Goal: Task Accomplishment & Management: Manage account settings

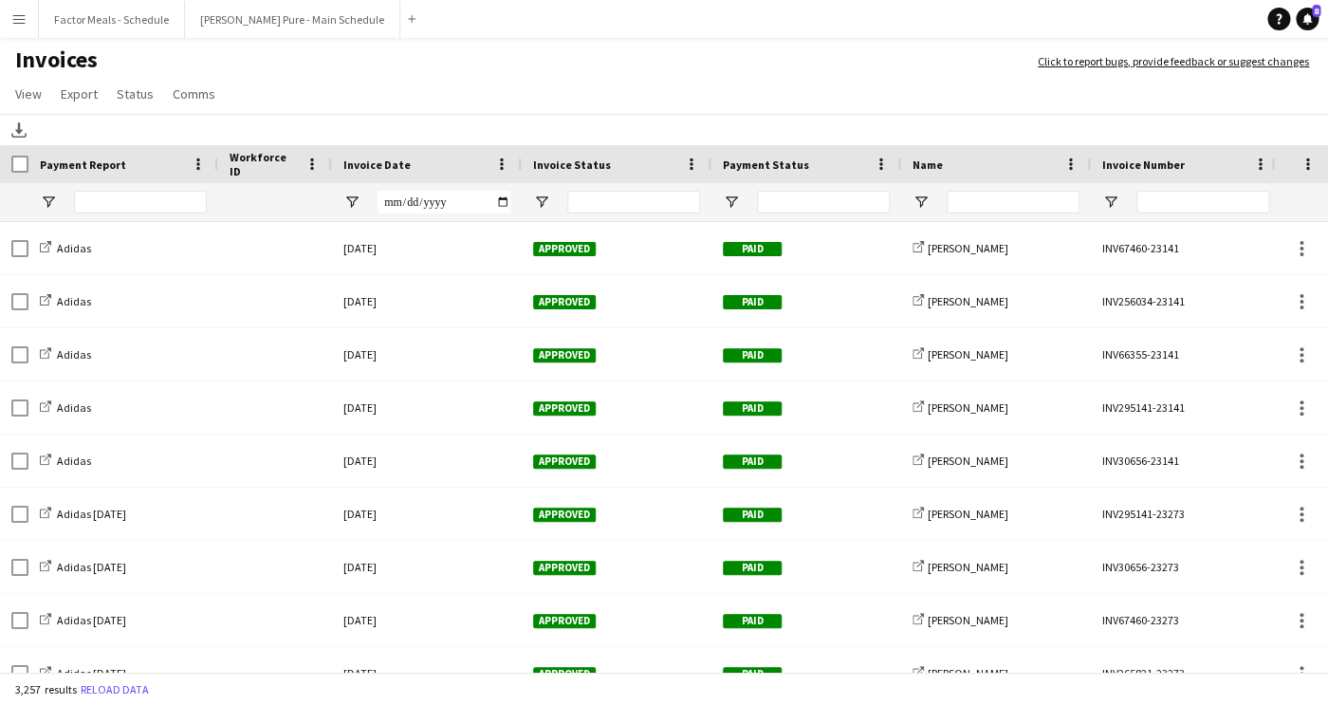
click at [21, 27] on button "Menu" at bounding box center [19, 19] width 38 height 38
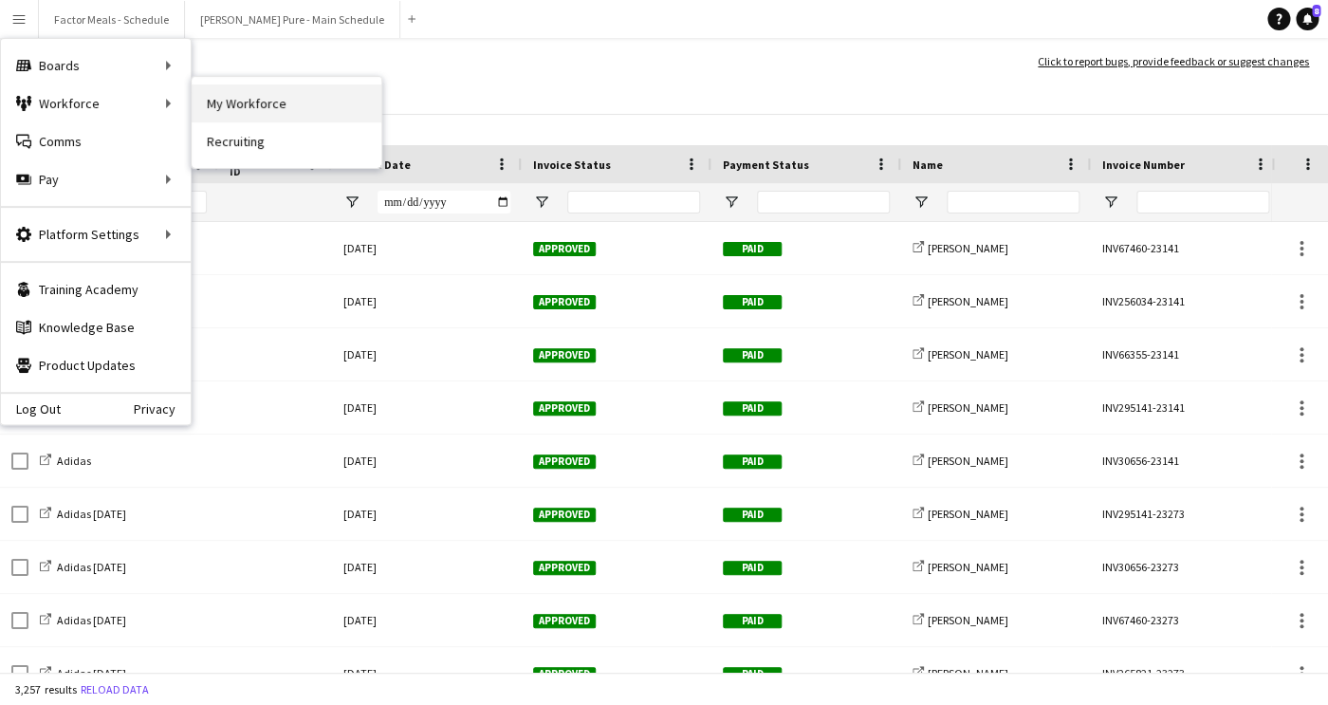
click at [259, 101] on link "My Workforce" at bounding box center [287, 103] width 190 height 38
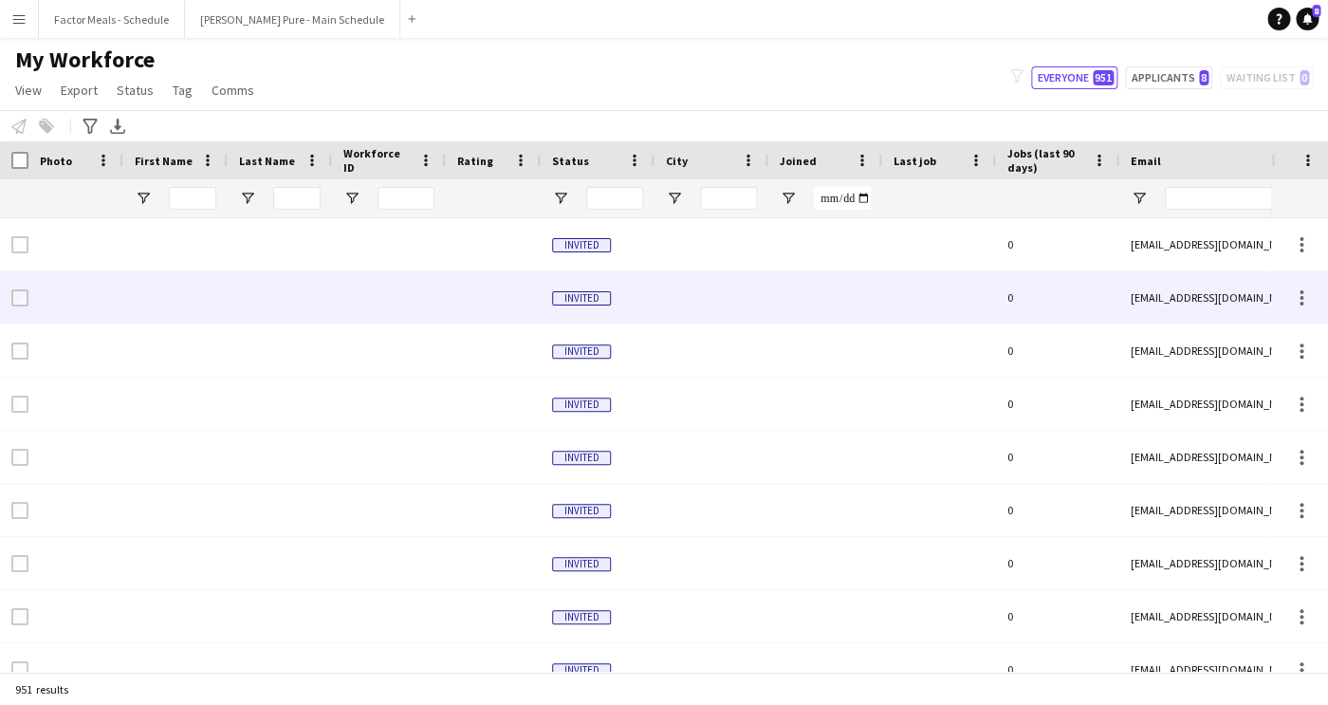
type input "**********"
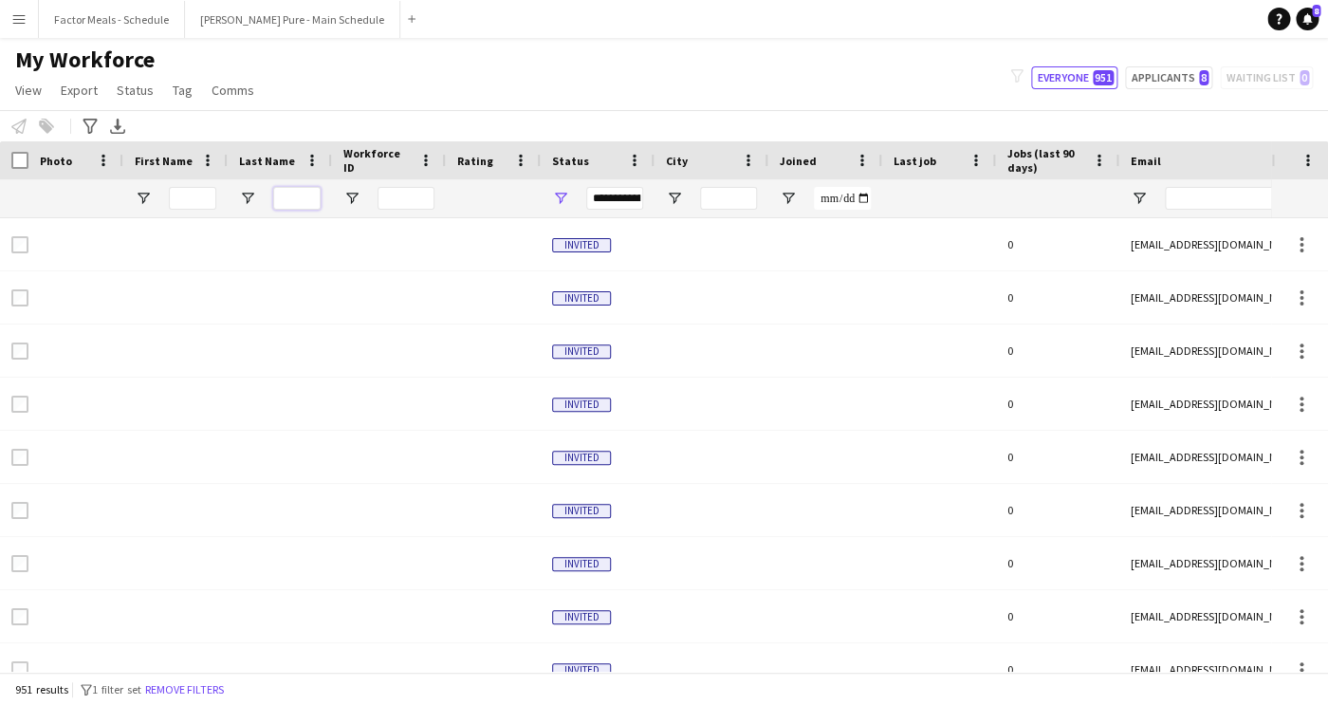
click at [308, 194] on input "Last Name Filter Input" at bounding box center [296, 198] width 47 height 23
type input "****"
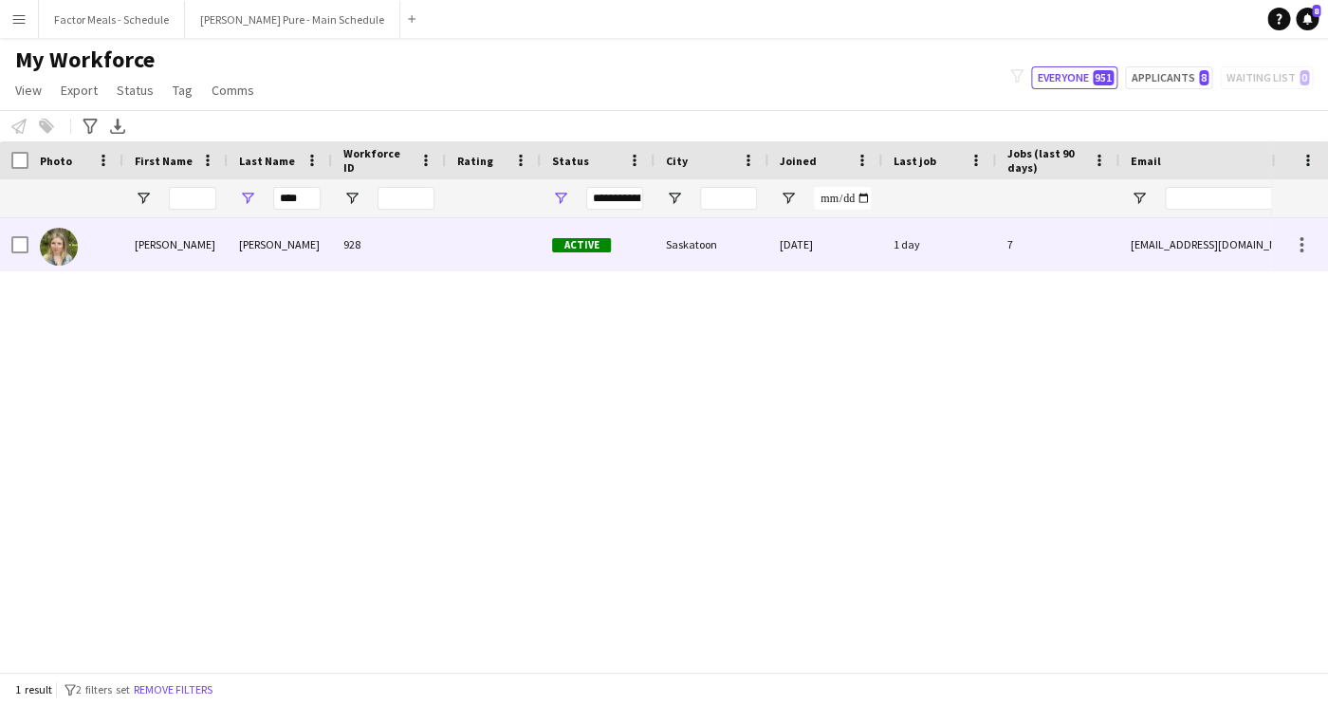
click at [177, 253] on div "[PERSON_NAME]" at bounding box center [175, 244] width 104 height 52
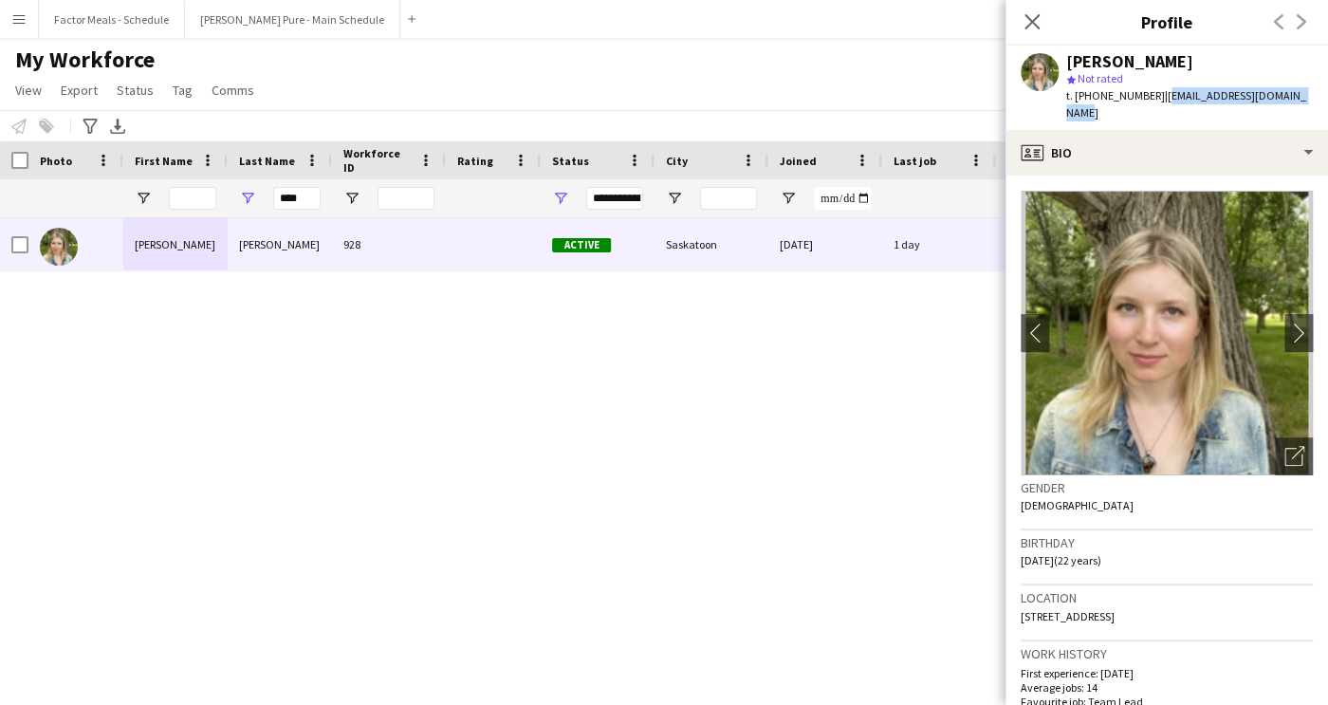
drag, startPoint x: 1291, startPoint y: 98, endPoint x: 1151, endPoint y: 99, distance: 140.4
click at [1151, 99] on div "[PERSON_NAME] star Not rated t. [PHONE_NUMBER] | [EMAIL_ADDRESS][DOMAIN_NAME]" at bounding box center [1167, 88] width 323 height 84
copy span "[EMAIL_ADDRESS][DOMAIN_NAME]"
click at [1031, 27] on icon "Close pop-in" at bounding box center [1032, 21] width 15 height 15
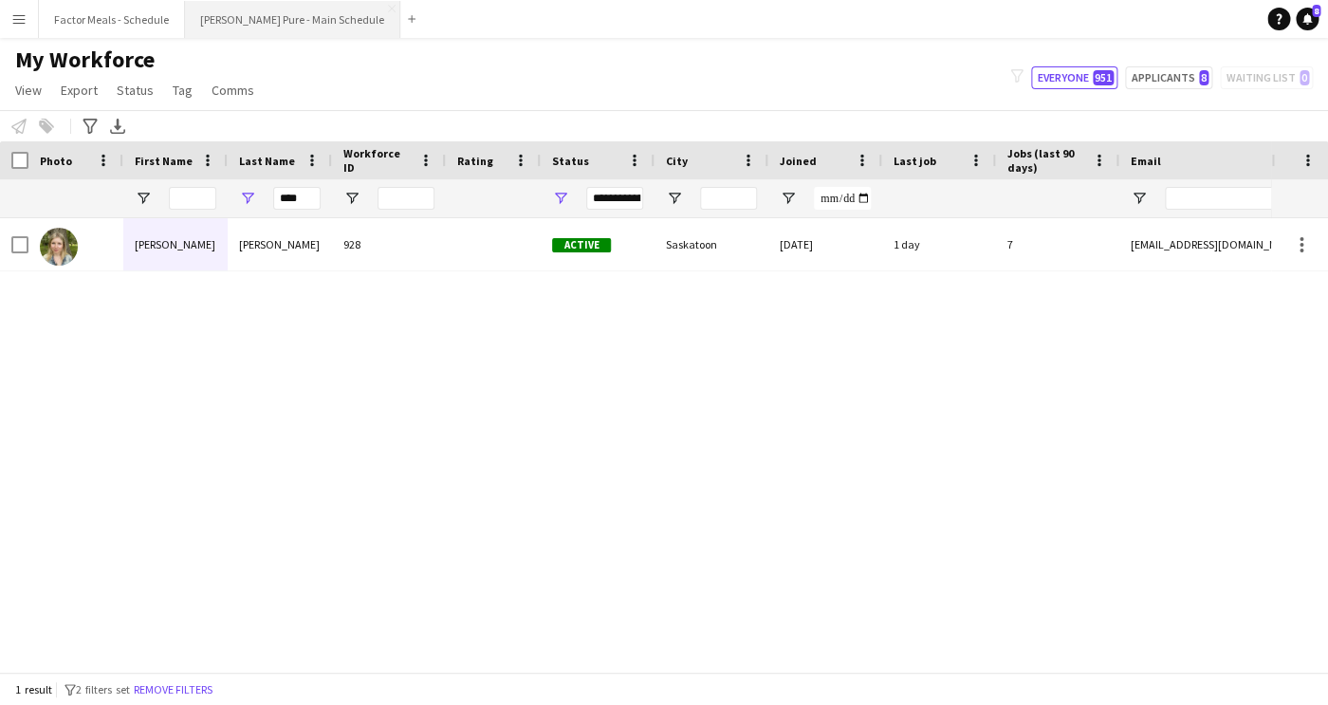
click at [254, 21] on button "[PERSON_NAME] Pure - Main Schedule Close" at bounding box center [292, 19] width 215 height 37
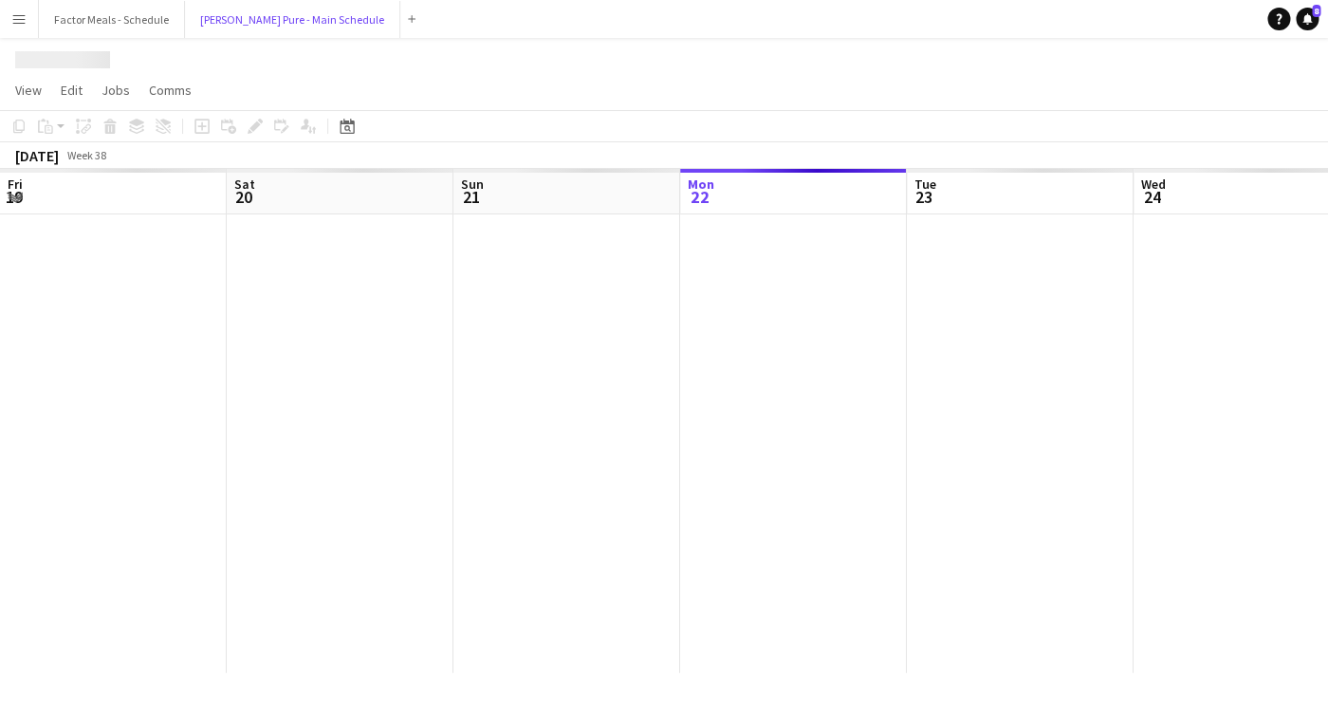
scroll to position [0, 453]
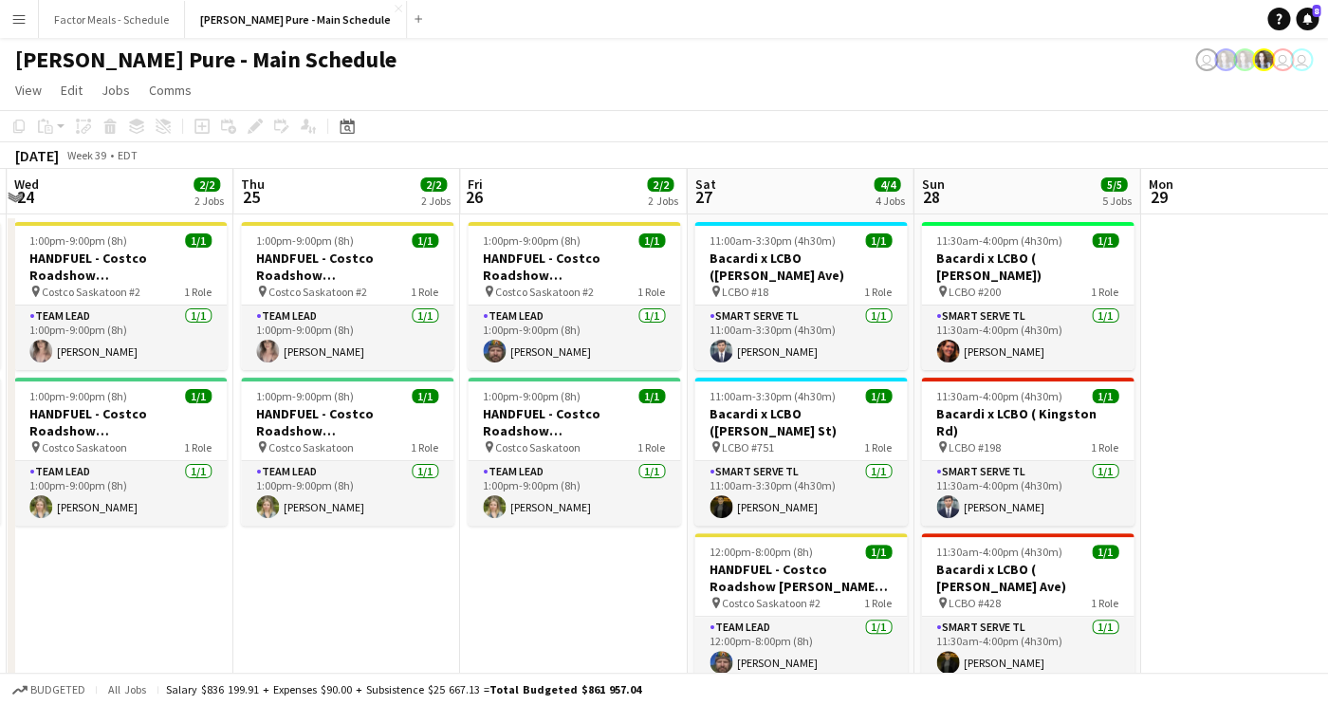
drag, startPoint x: 1152, startPoint y: 308, endPoint x: 478, endPoint y: 334, distance: 674.1
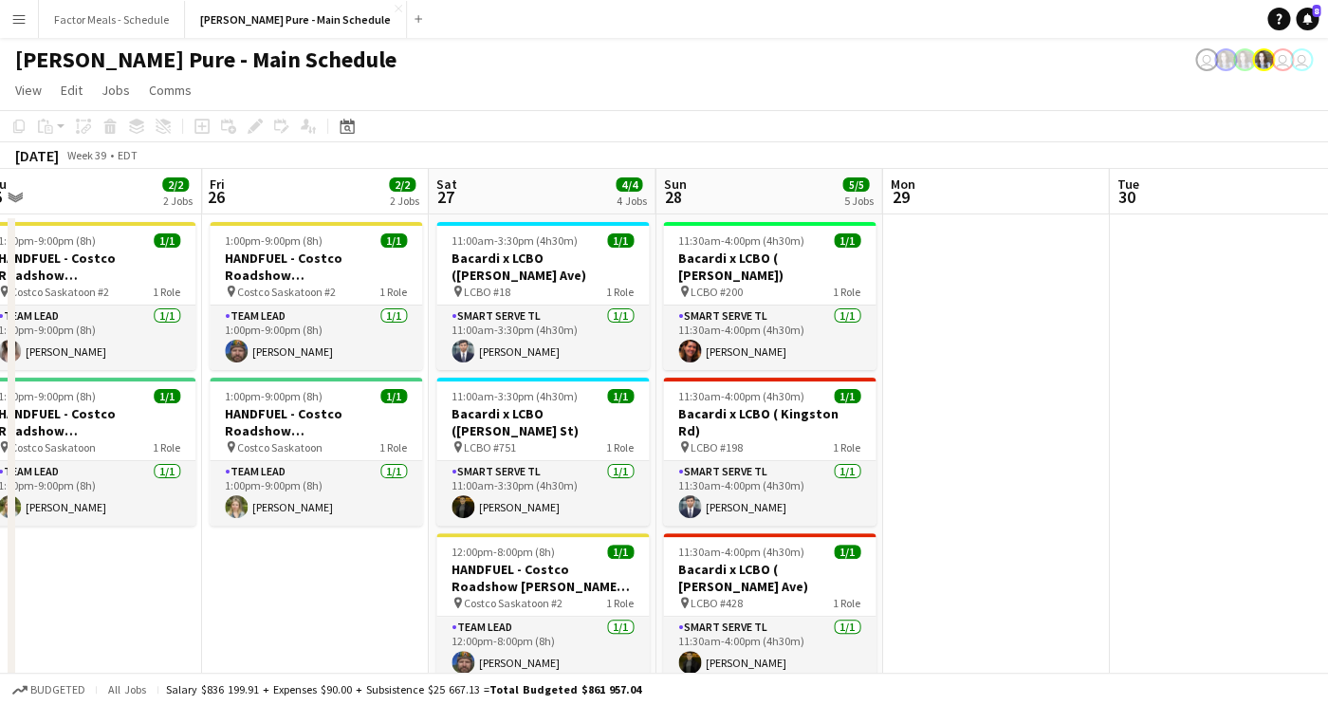
drag, startPoint x: 1030, startPoint y: 290, endPoint x: 358, endPoint y: 372, distance: 677.6
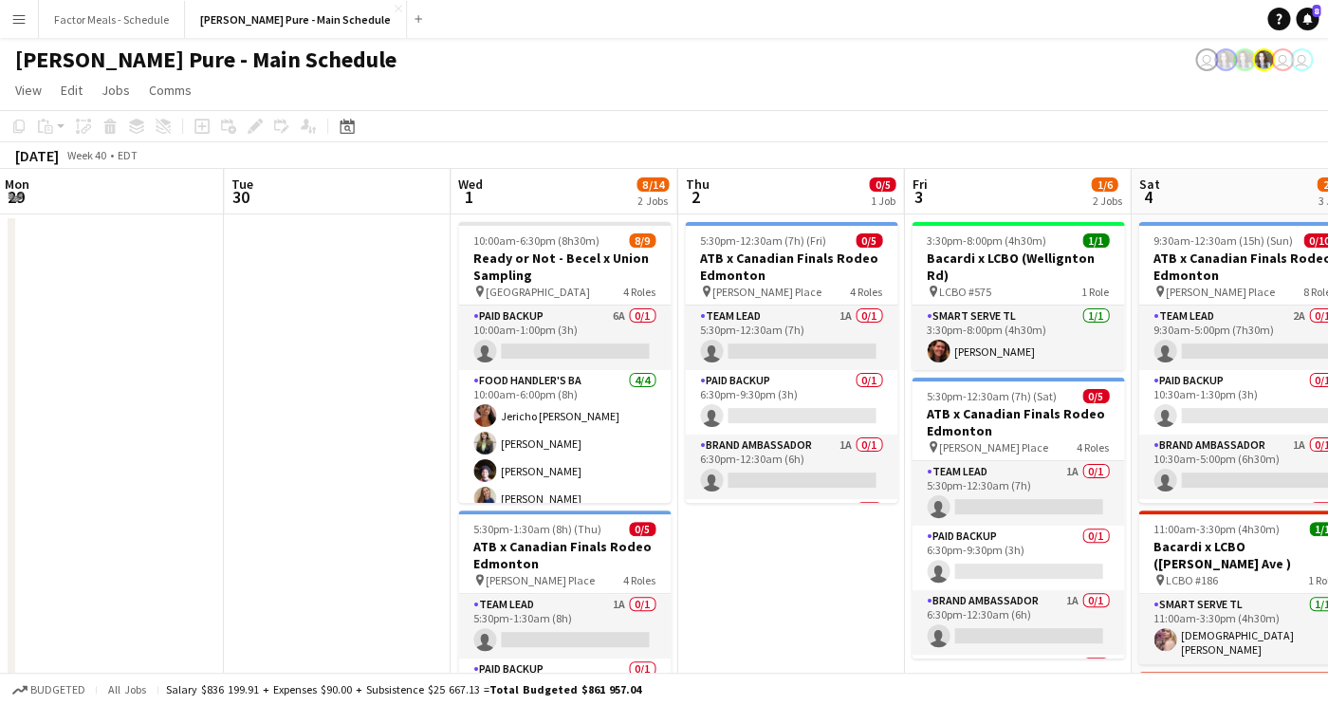
scroll to position [0, 782]
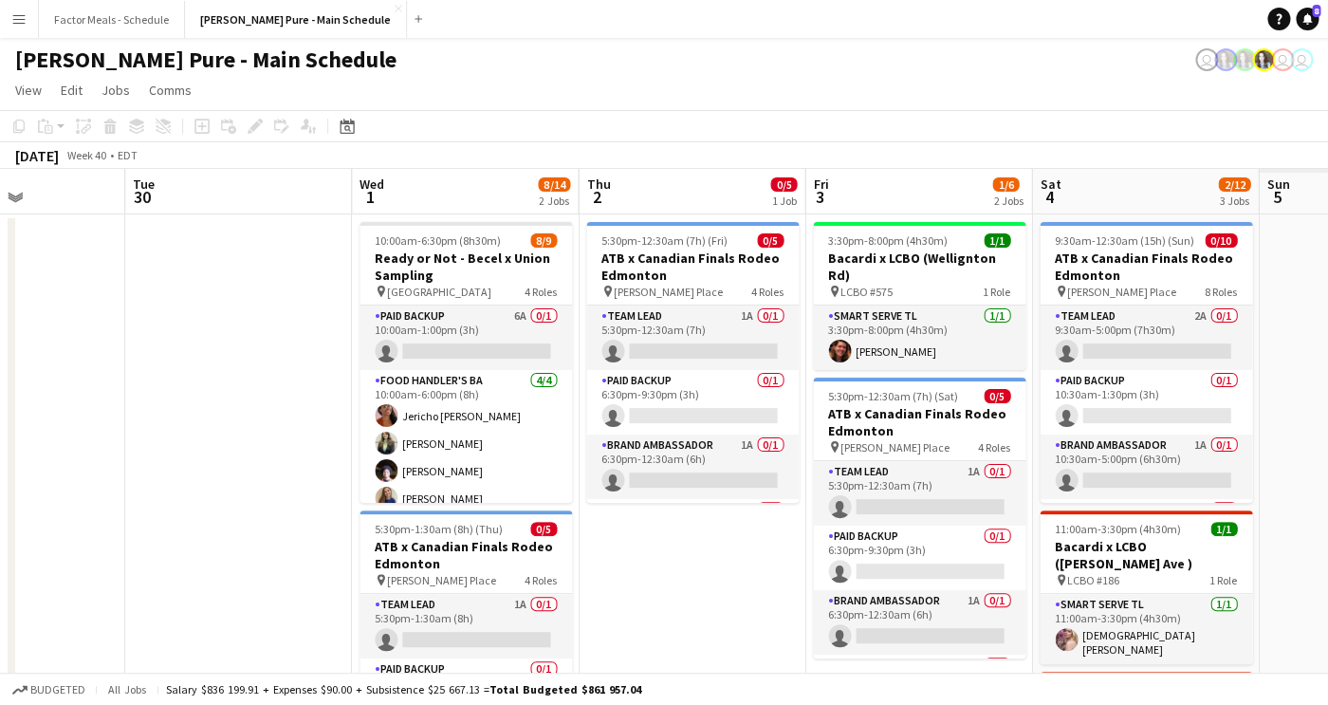
drag, startPoint x: 962, startPoint y: 245, endPoint x: 453, endPoint y: 251, distance: 508.6
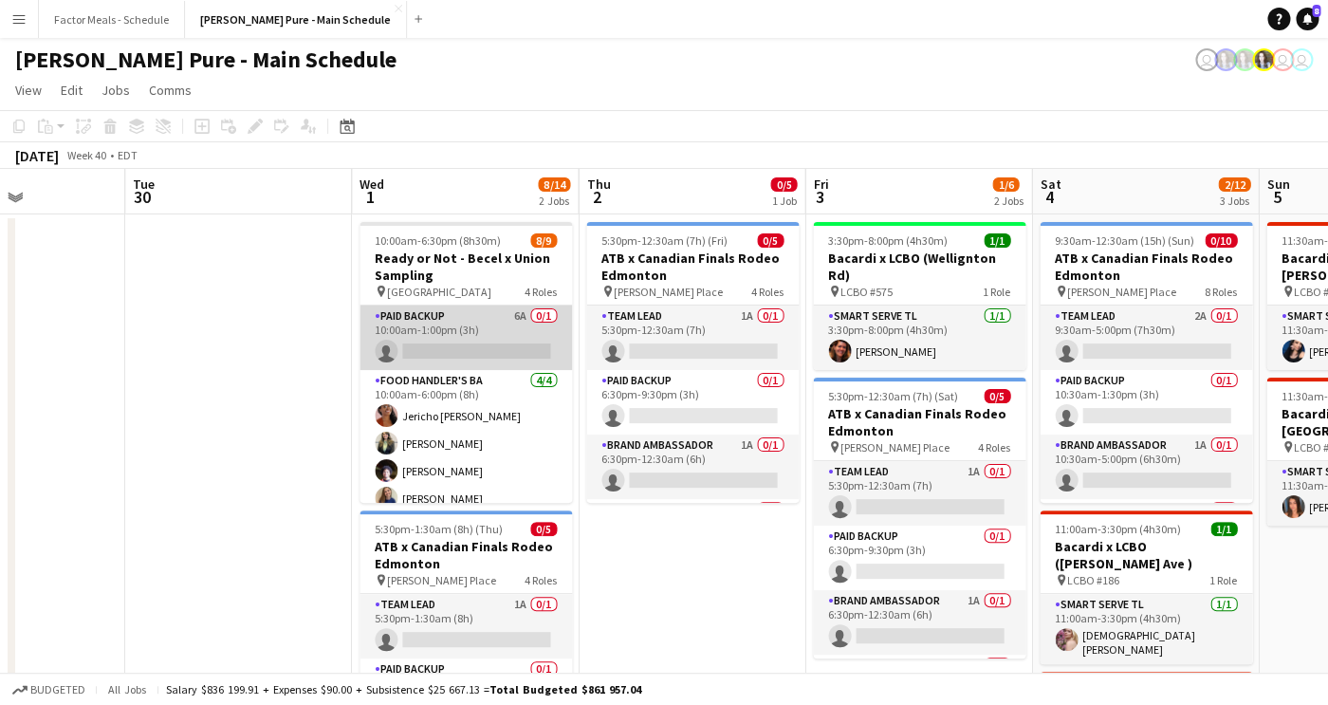
click at [420, 317] on app-card-role "Paid Backup 6A 0/1 10:00am-1:00pm (3h) single-neutral-actions" at bounding box center [466, 337] width 213 height 65
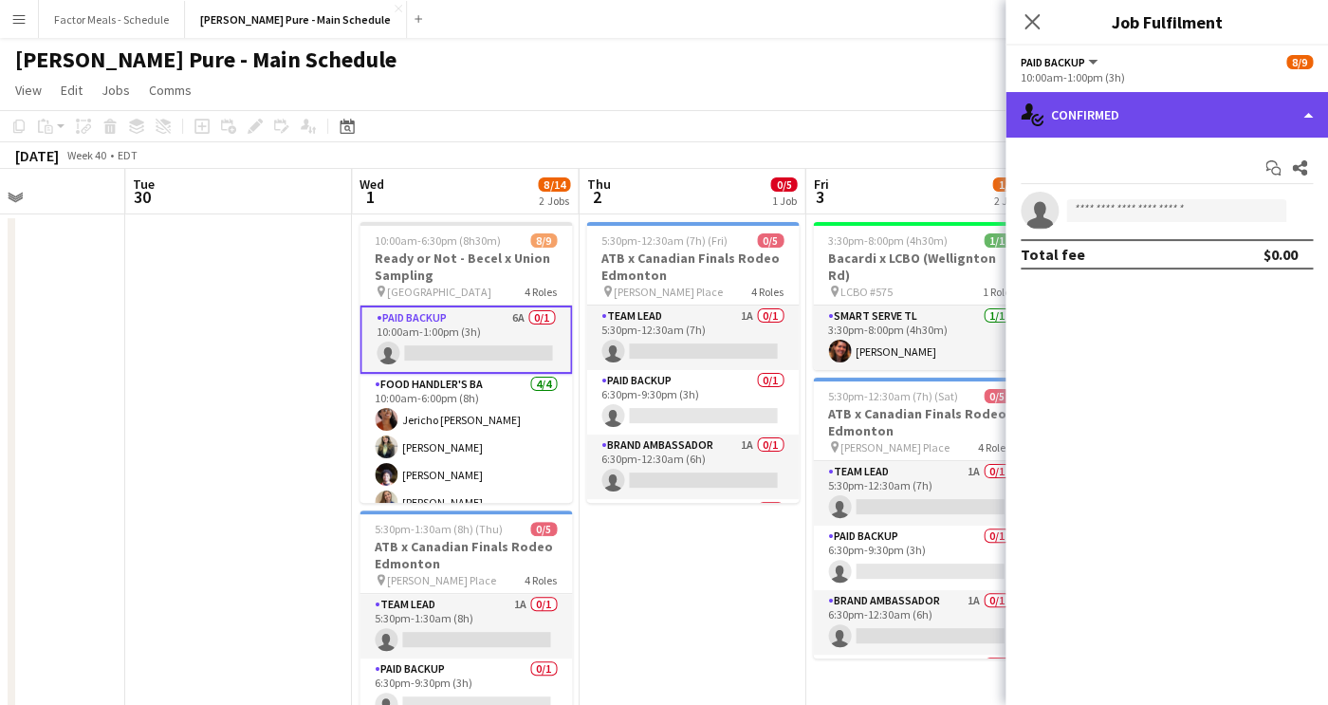
click at [1157, 111] on div "single-neutral-actions-check-2 Confirmed" at bounding box center [1167, 115] width 323 height 46
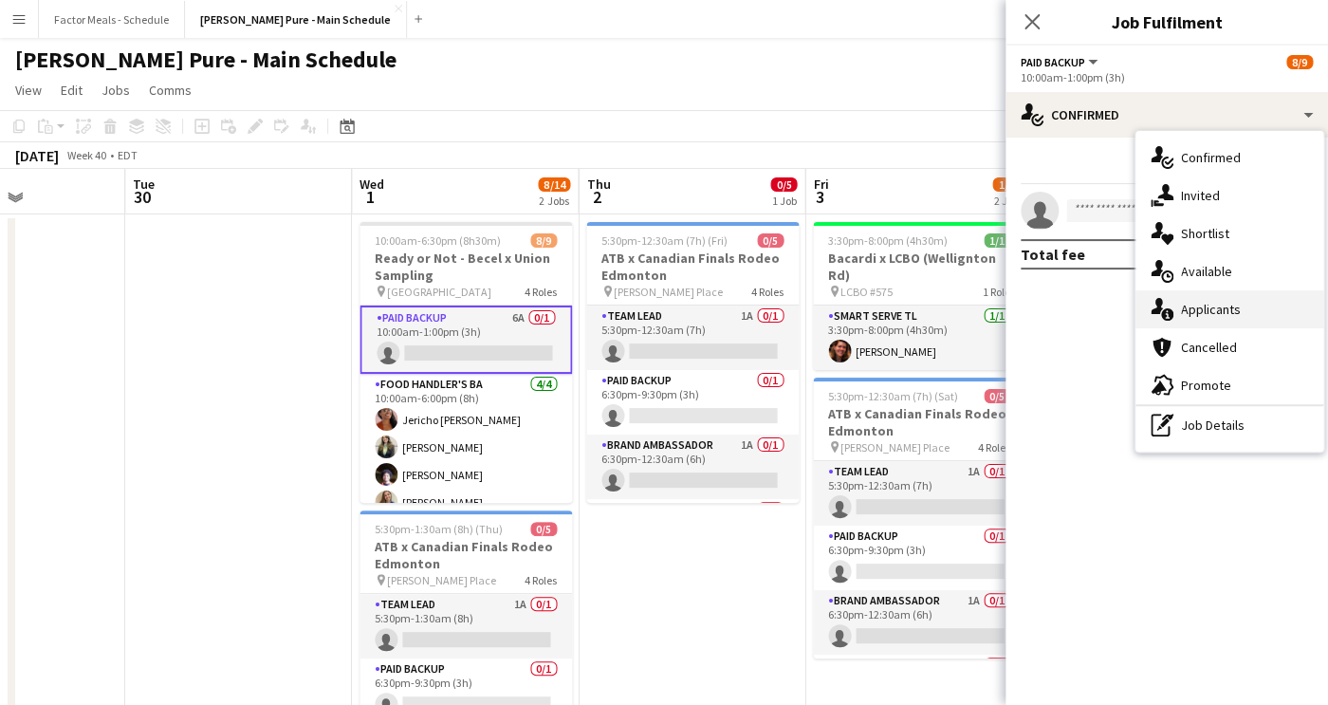
click at [1173, 311] on icon "single-neutral-actions-information" at bounding box center [1162, 309] width 23 height 23
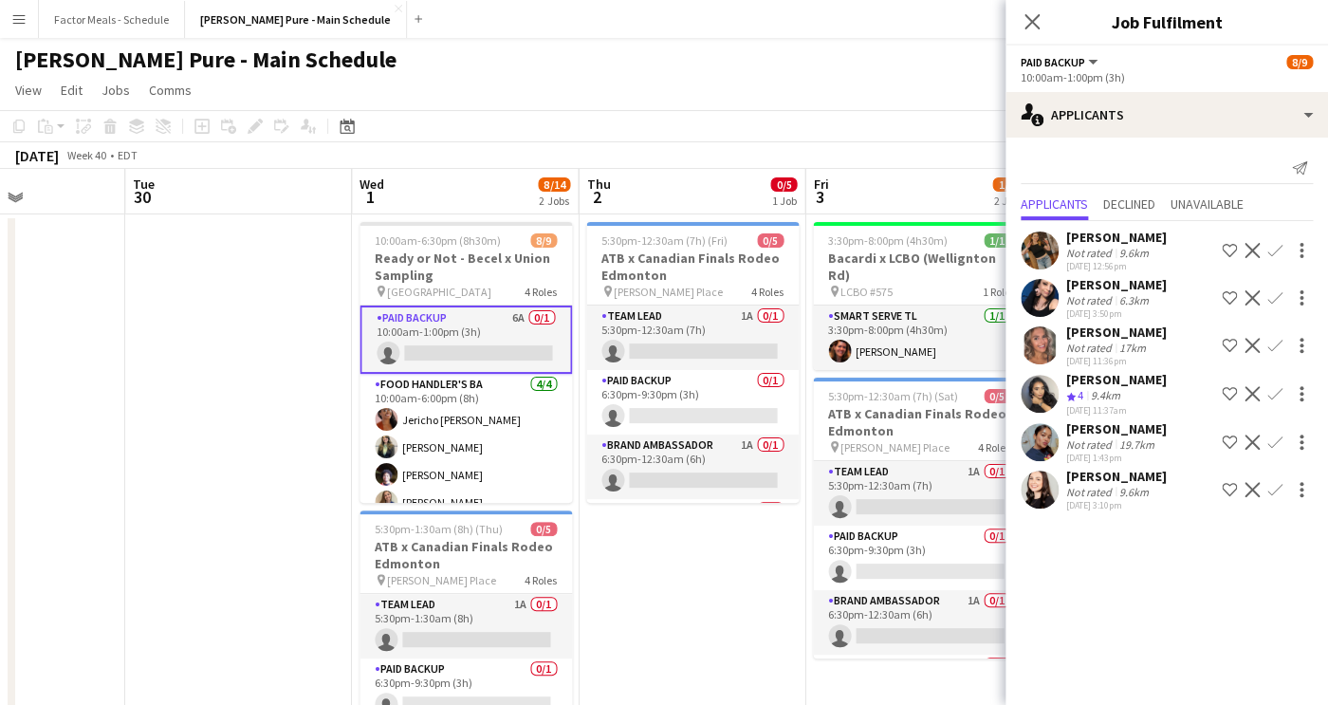
click at [457, 334] on app-card-role "Paid Backup 6A 0/1 10:00am-1:00pm (3h) single-neutral-actions" at bounding box center [466, 339] width 213 height 68
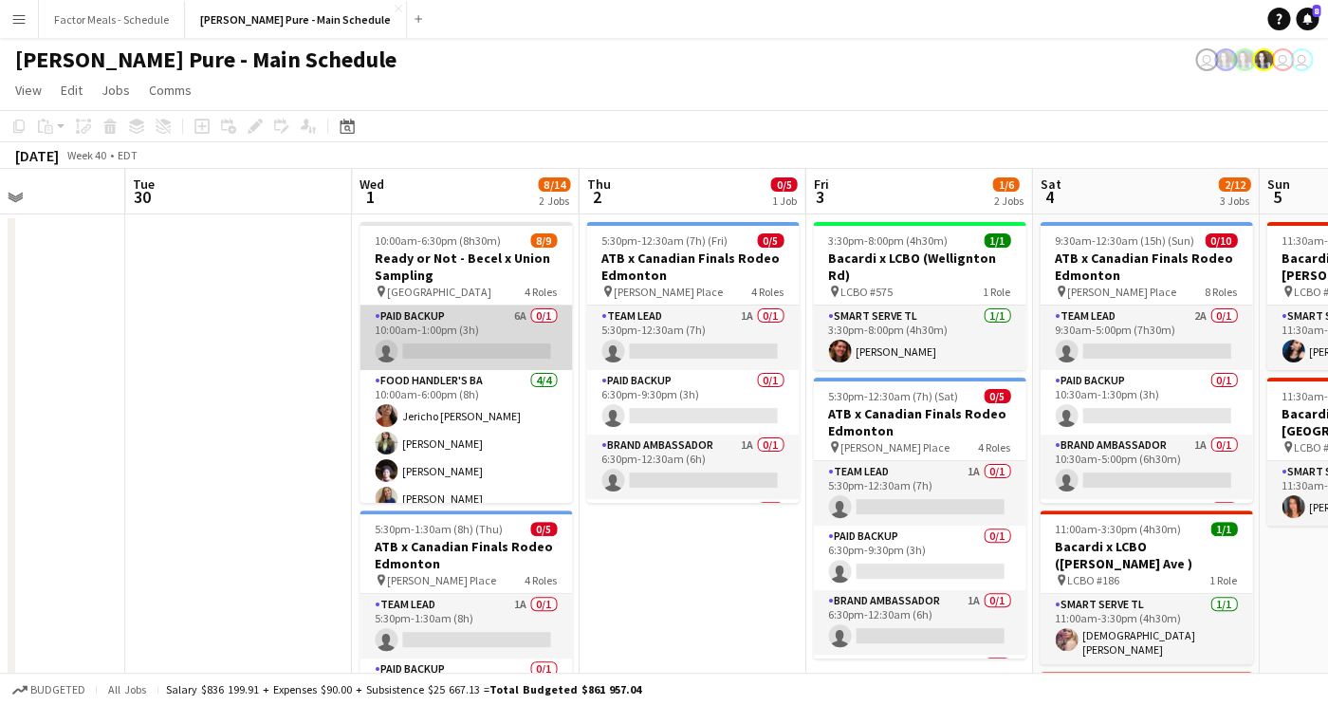
click at [457, 334] on app-card-role "Paid Backup 6A 0/1 10:00am-1:00pm (3h) single-neutral-actions" at bounding box center [466, 337] width 213 height 65
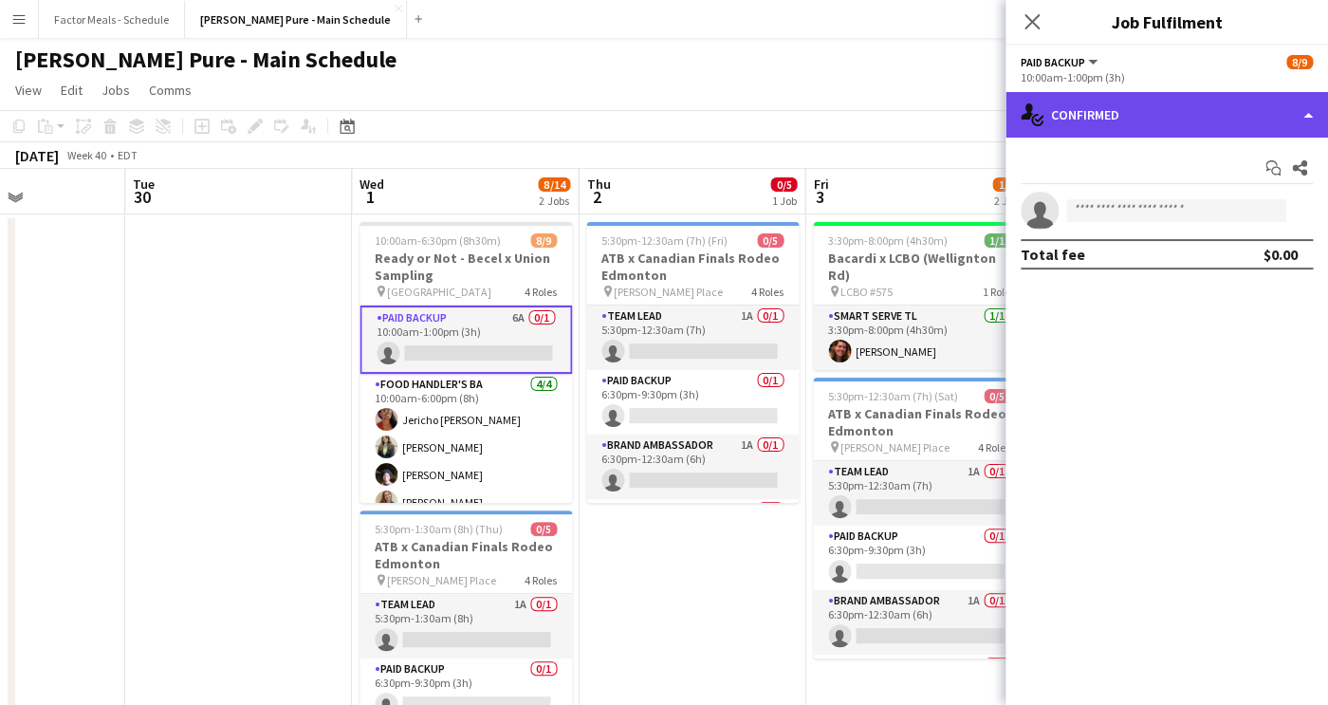
click at [1077, 122] on div "single-neutral-actions-check-2 Confirmed" at bounding box center [1167, 115] width 323 height 46
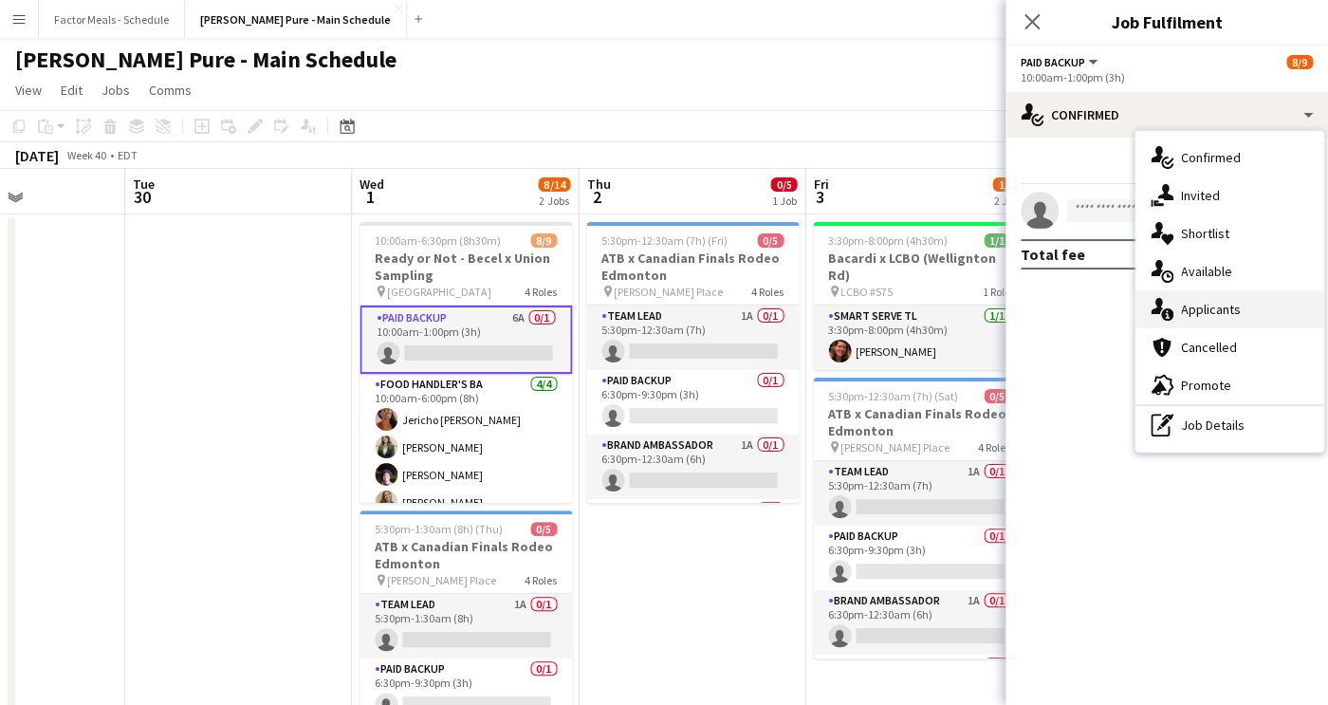
click at [1197, 307] on span "Applicants" at bounding box center [1211, 309] width 60 height 17
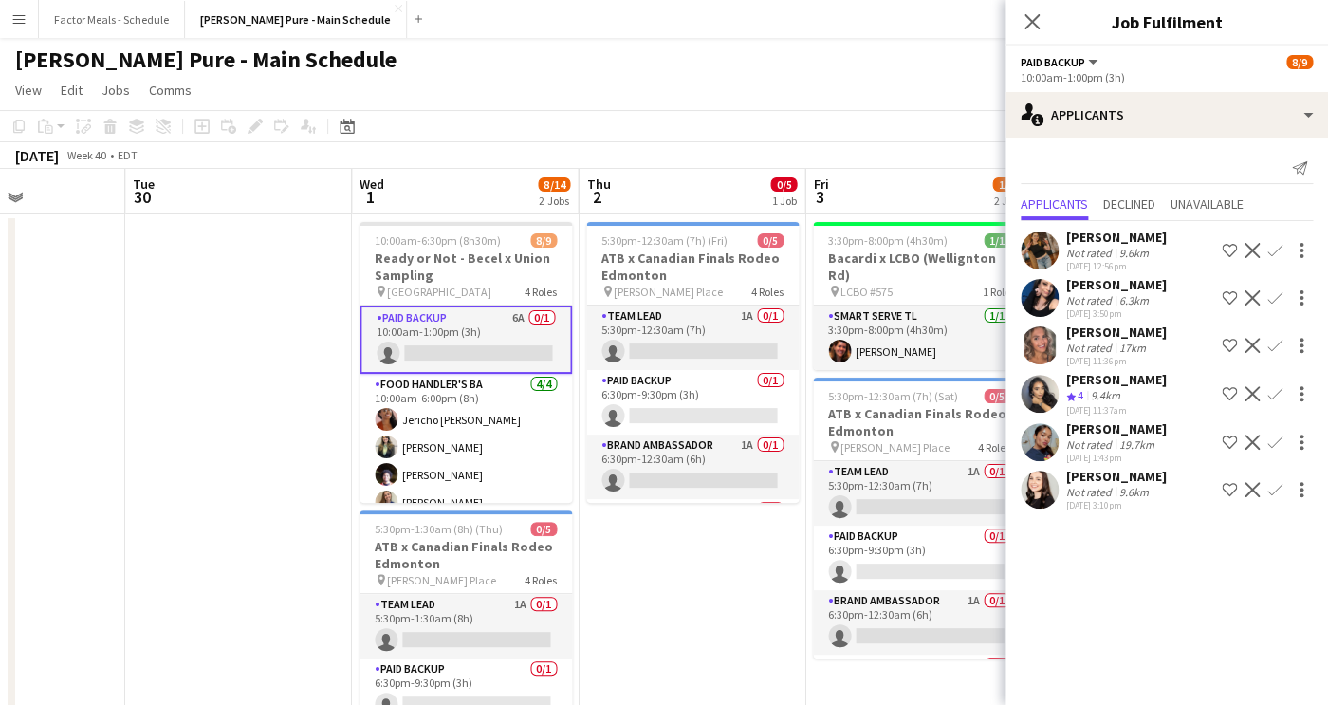
click at [1101, 329] on div "[PERSON_NAME]" at bounding box center [1116, 332] width 101 height 17
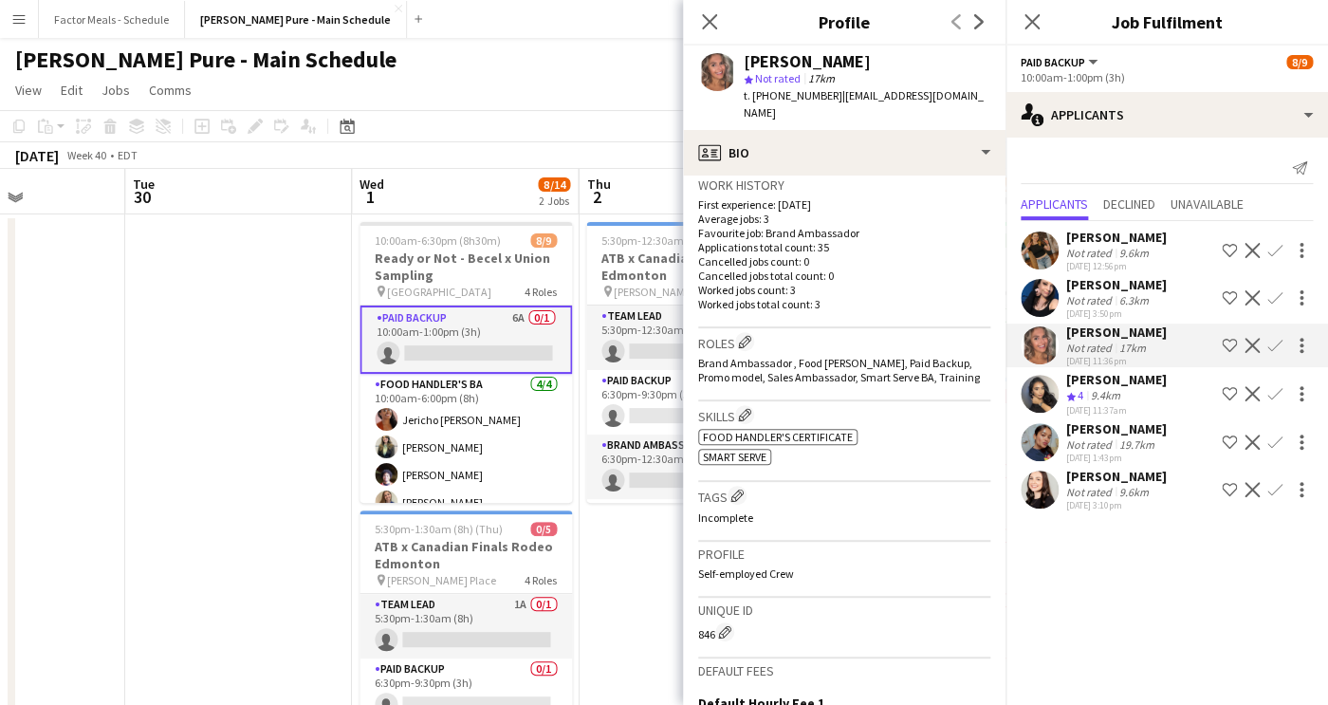
scroll to position [467, 0]
click at [709, 19] on icon "Close pop-in" at bounding box center [709, 21] width 18 height 18
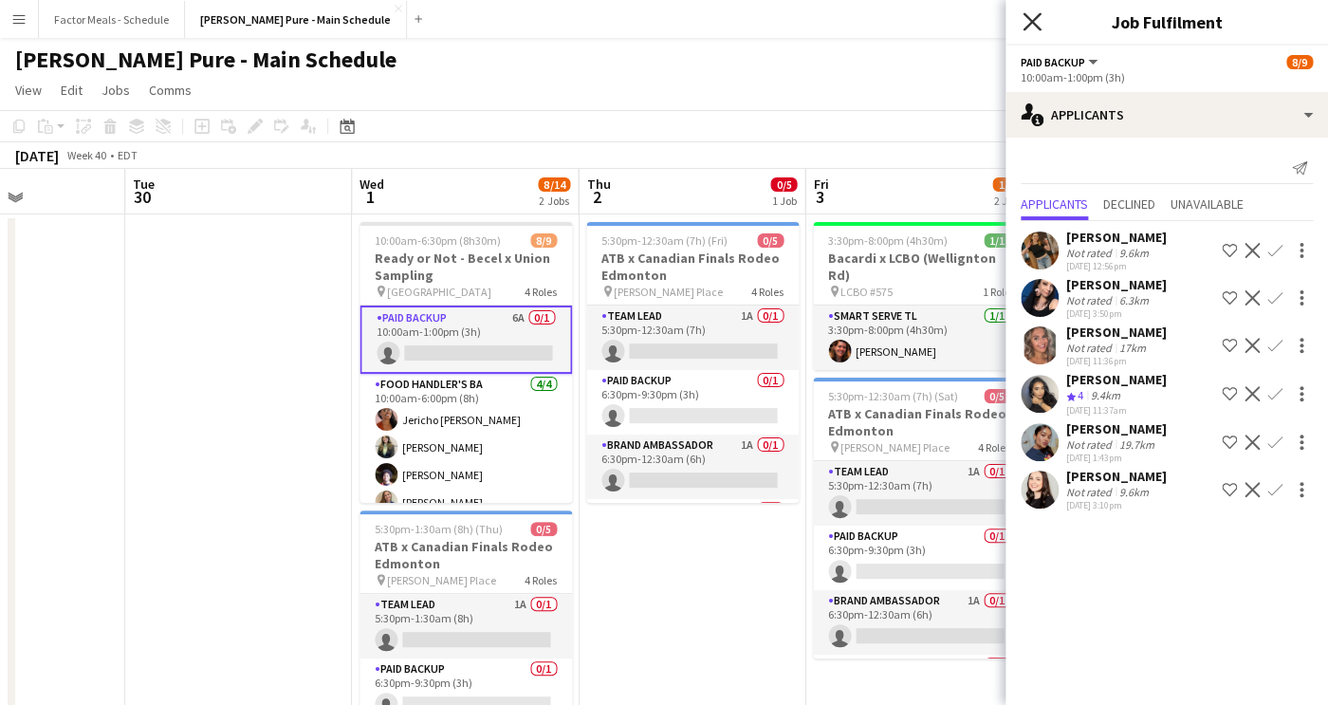
click at [1036, 28] on icon at bounding box center [1032, 21] width 18 height 18
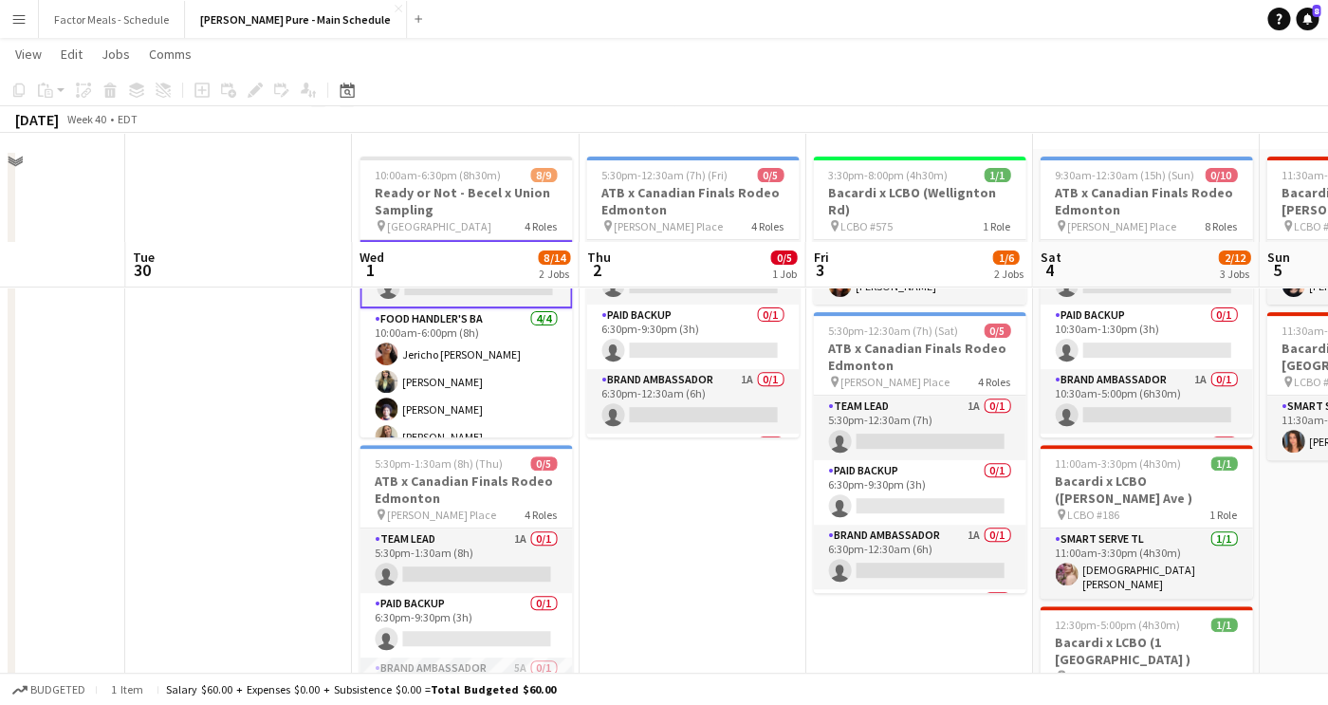
scroll to position [0, 0]
